Goal: Navigation & Orientation: Find specific page/section

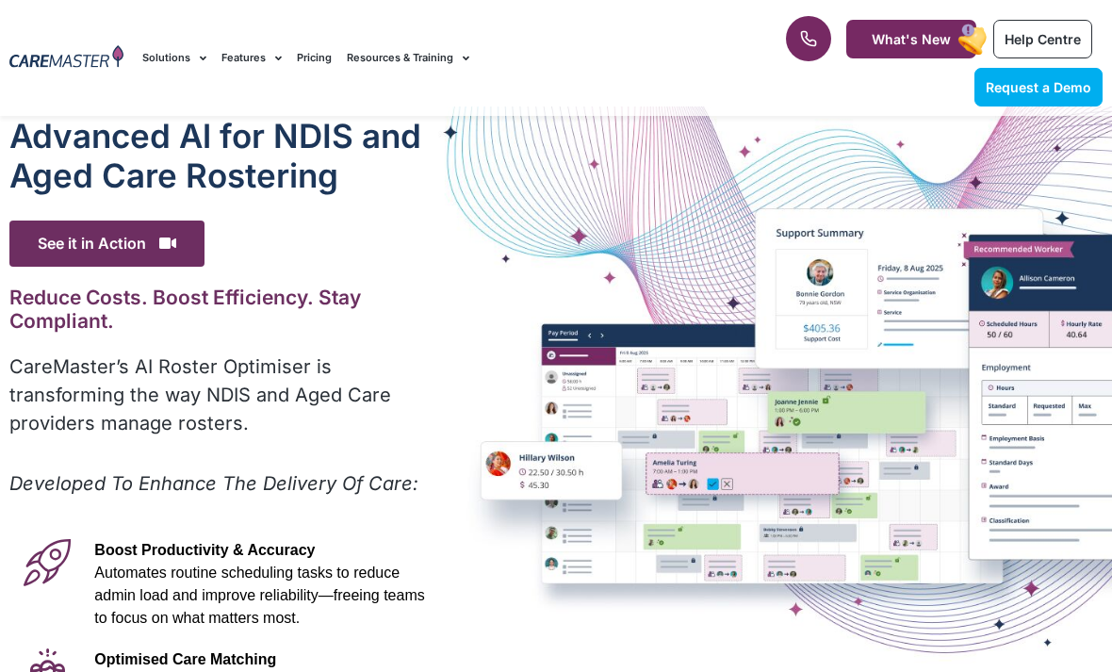
click at [675, 356] on div "Advanced Al for NDIS and Aged Care Rostering See it in Action Video Player http…" at bounding box center [556, 595] width 1112 height 979
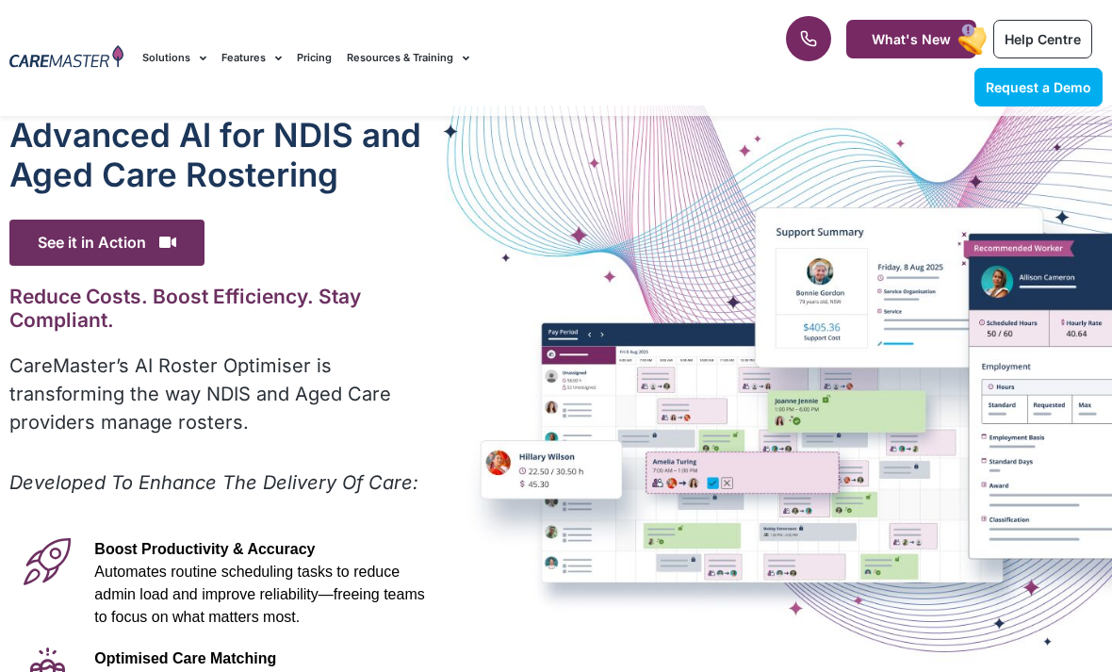
click at [885, 285] on div "Advanced Al for NDIS and Aged Care Rostering See it in Action Video Player http…" at bounding box center [556, 595] width 1112 height 979
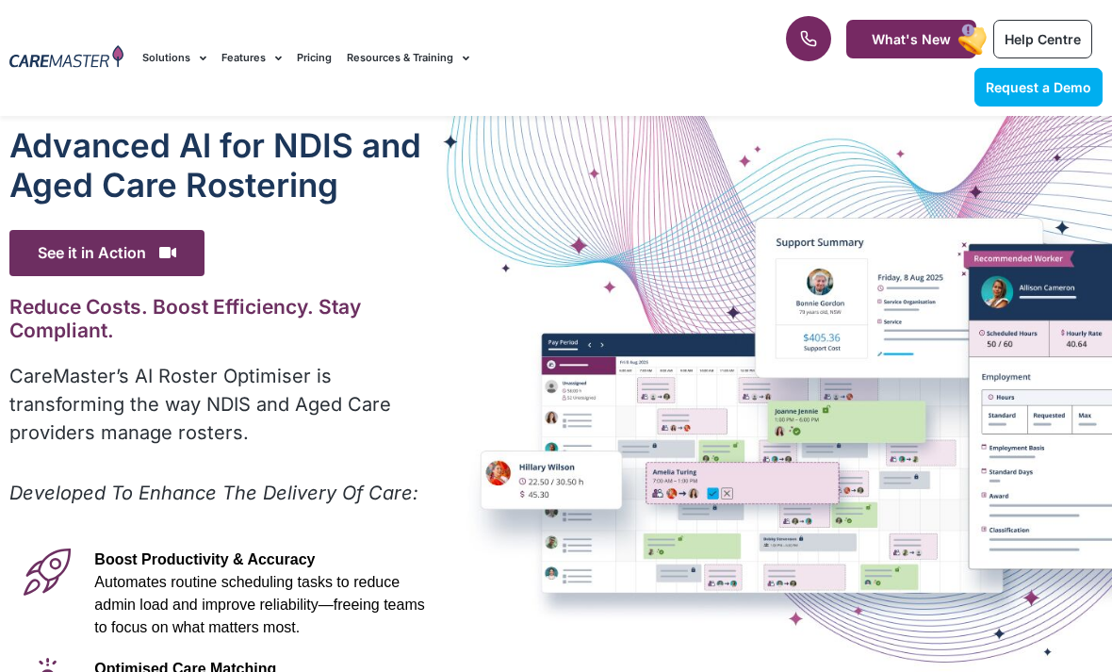
click at [843, 121] on div "Advanced Al for NDIS and Aged Care Rostering See it in Action Video Player http…" at bounding box center [556, 605] width 1112 height 979
click at [622, 428] on div "Advanced Al for NDIS and Aged Care Rostering See it in Action Video Player http…" at bounding box center [556, 605] width 1112 height 979
click at [588, 450] on div "Advanced Al for NDIS and Aged Care Rostering See it in Action Video Player http…" at bounding box center [556, 605] width 1112 height 979
click at [866, 24] on link "What's New" at bounding box center [911, 39] width 130 height 39
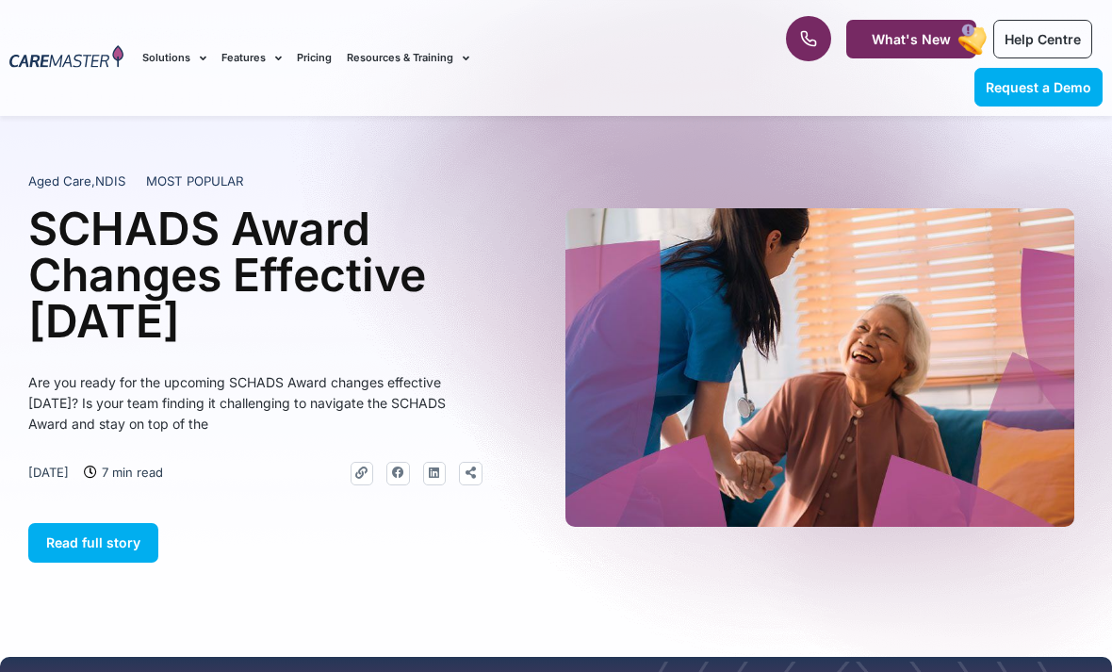
click at [982, 55] on rect at bounding box center [972, 40] width 35 height 36
click at [816, 13] on div "1300 557 952 What's New Help Centre Request a Demo" at bounding box center [915, 58] width 393 height 116
